Goal: Check status: Check status

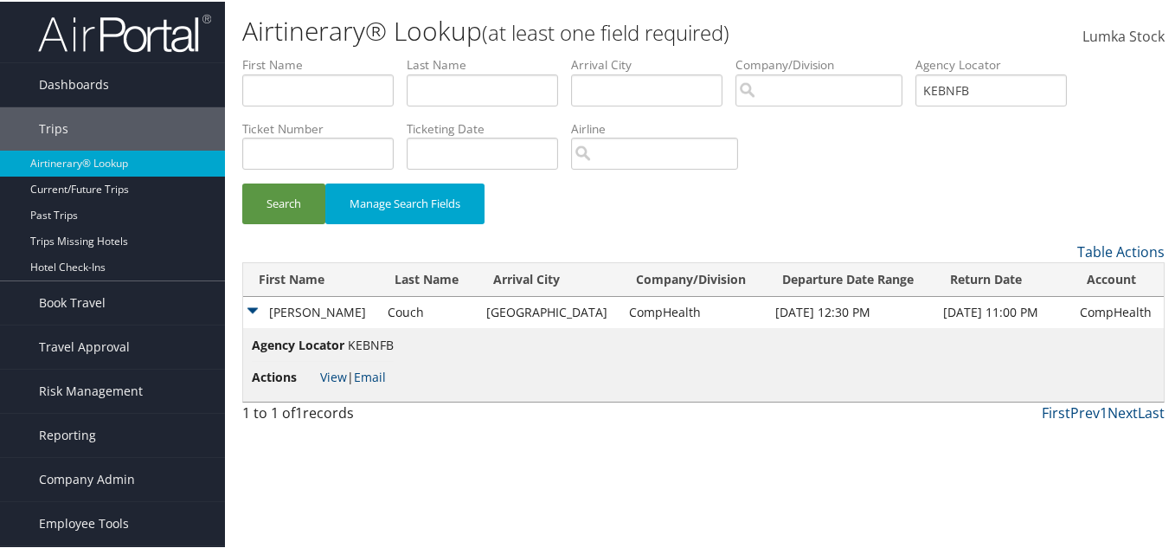
click at [749, 55] on ul "First Name Last Name Departure City Arrival City Company/Division Airport/City …" at bounding box center [703, 55] width 922 height 0
click at [438, 86] on input "text" at bounding box center [482, 89] width 151 height 32
type input "mohager"
click at [353, 93] on input "text" at bounding box center [317, 89] width 151 height 32
type input "kam"
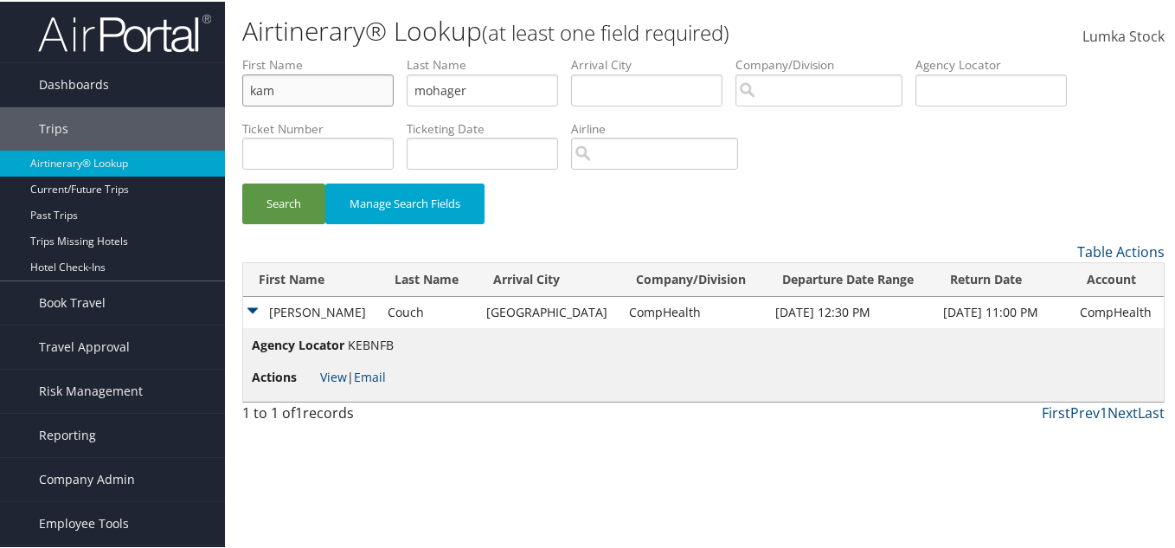
click at [242, 182] on button "Search" at bounding box center [283, 202] width 83 height 41
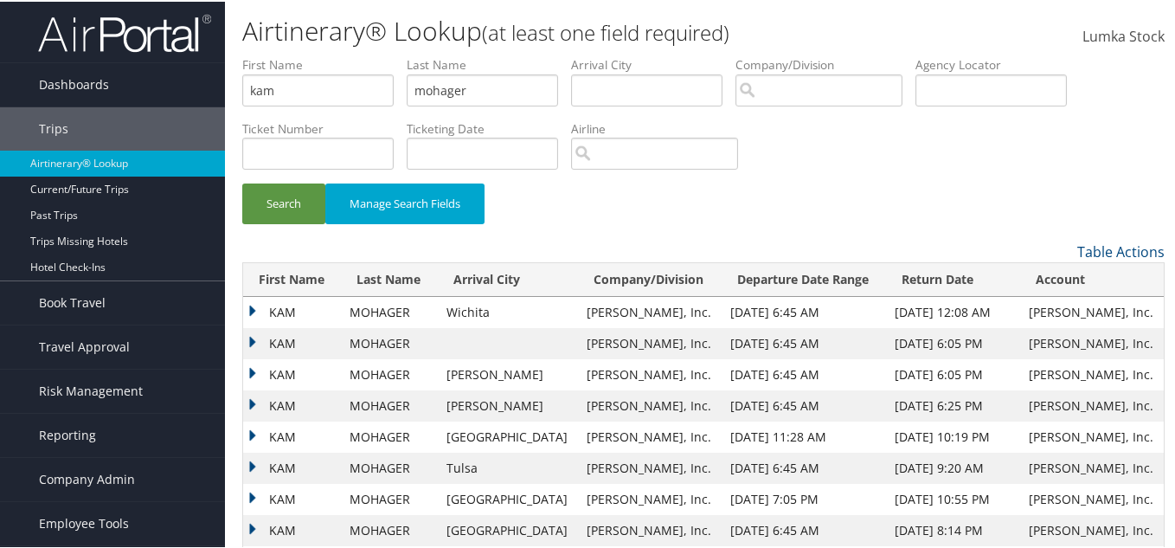
click at [252, 308] on td "KAM" at bounding box center [292, 310] width 98 height 31
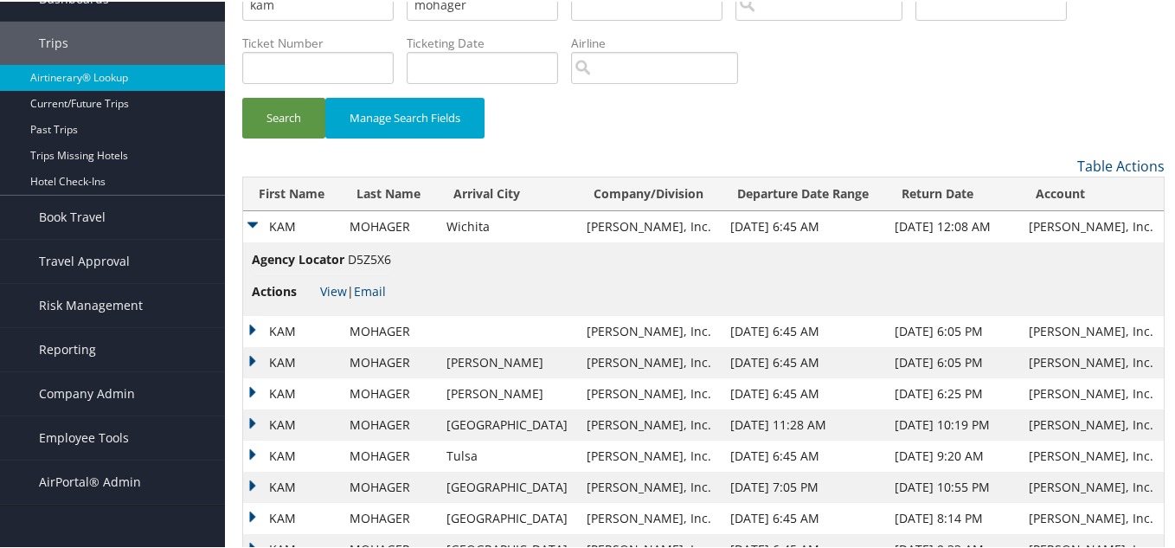
scroll to position [160, 0]
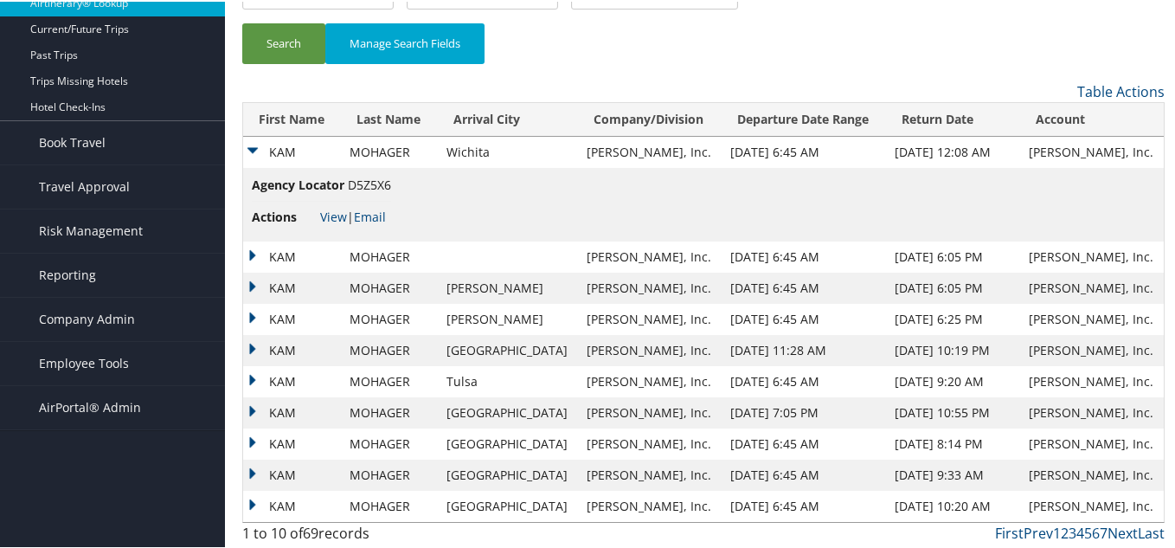
click at [254, 250] on td "KAM" at bounding box center [292, 255] width 98 height 31
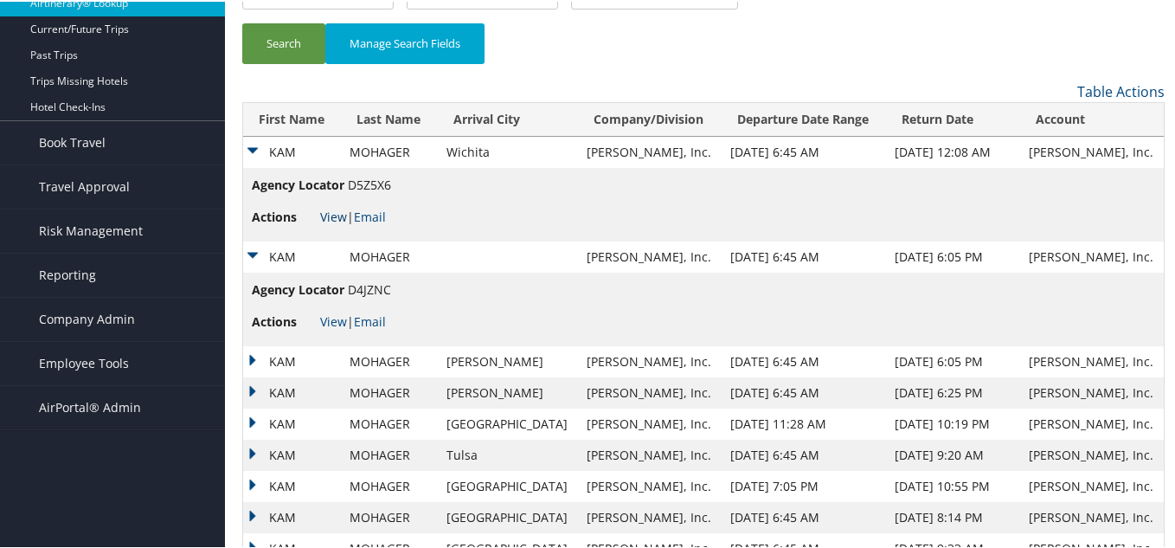
click at [338, 209] on link "View" at bounding box center [333, 215] width 27 height 16
